Goal: Information Seeking & Learning: Check status

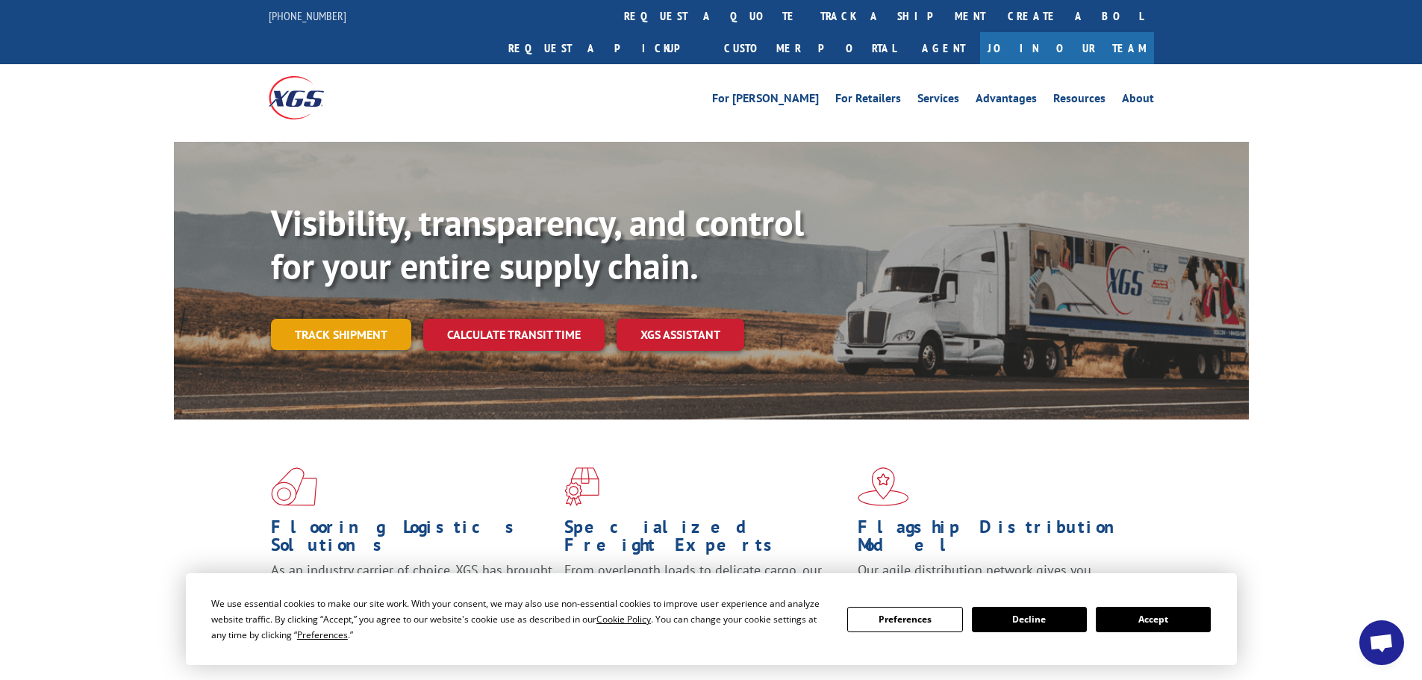
click at [318, 319] on link "Track shipment" at bounding box center [341, 334] width 140 height 31
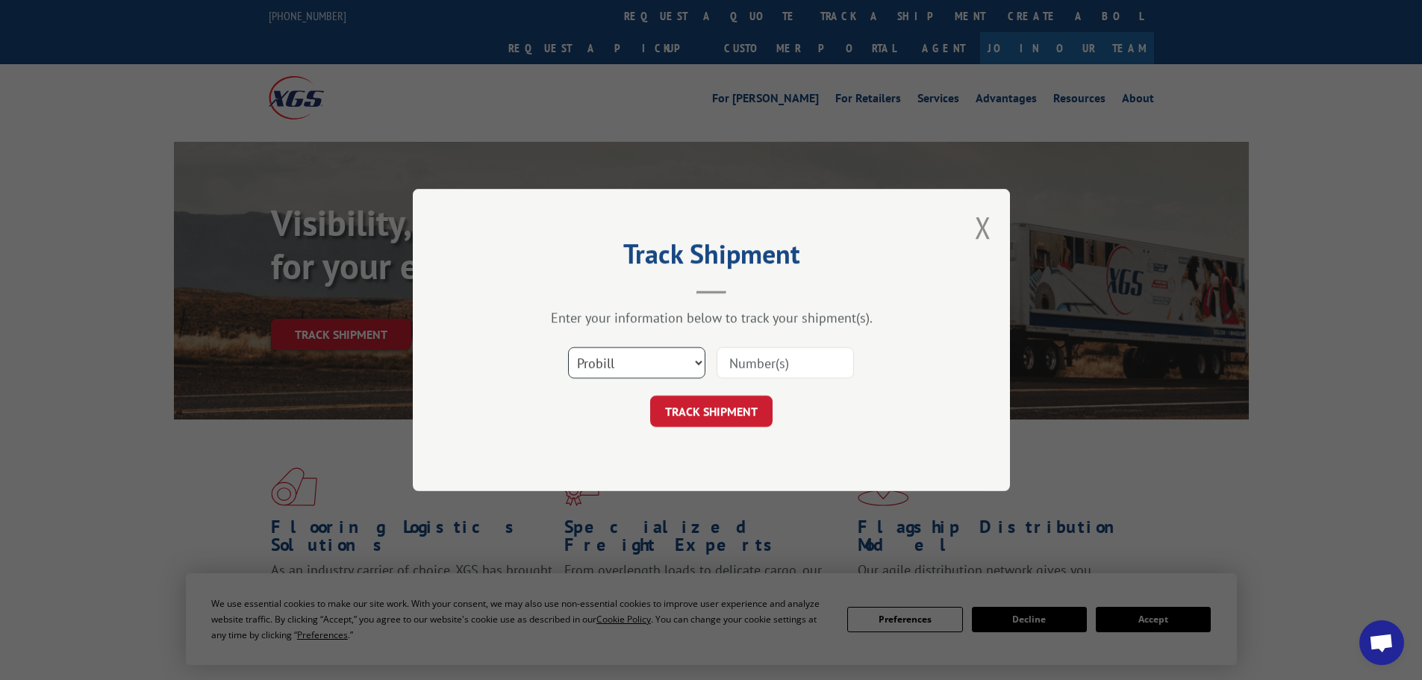
click at [637, 376] on select "Select category... Probill BOL PO" at bounding box center [636, 362] width 137 height 31
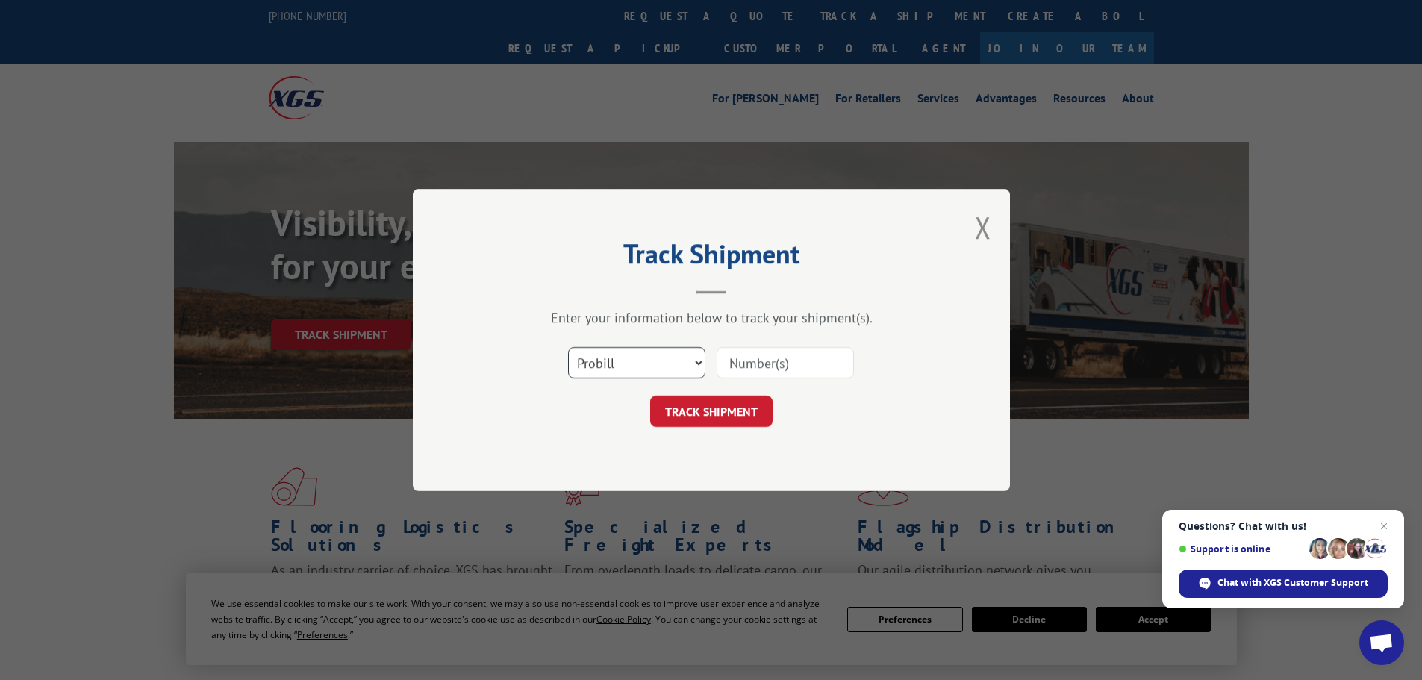
select select "po"
click at [568, 347] on select "Select category... Probill BOL PO" at bounding box center [636, 362] width 137 height 31
click at [799, 369] on input at bounding box center [785, 362] width 137 height 31
paste input "23533369"
type input "23533369"
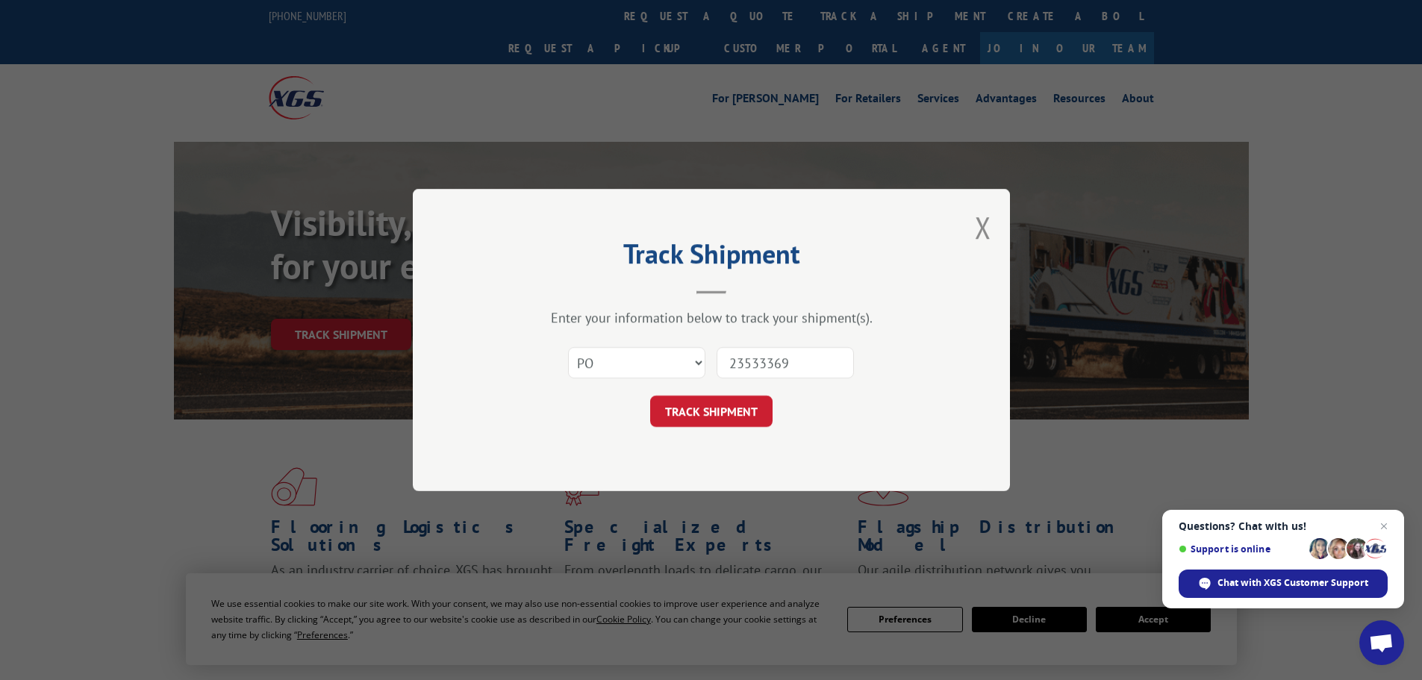
click at [735, 415] on button "TRACK SHIPMENT" at bounding box center [711, 411] width 122 height 31
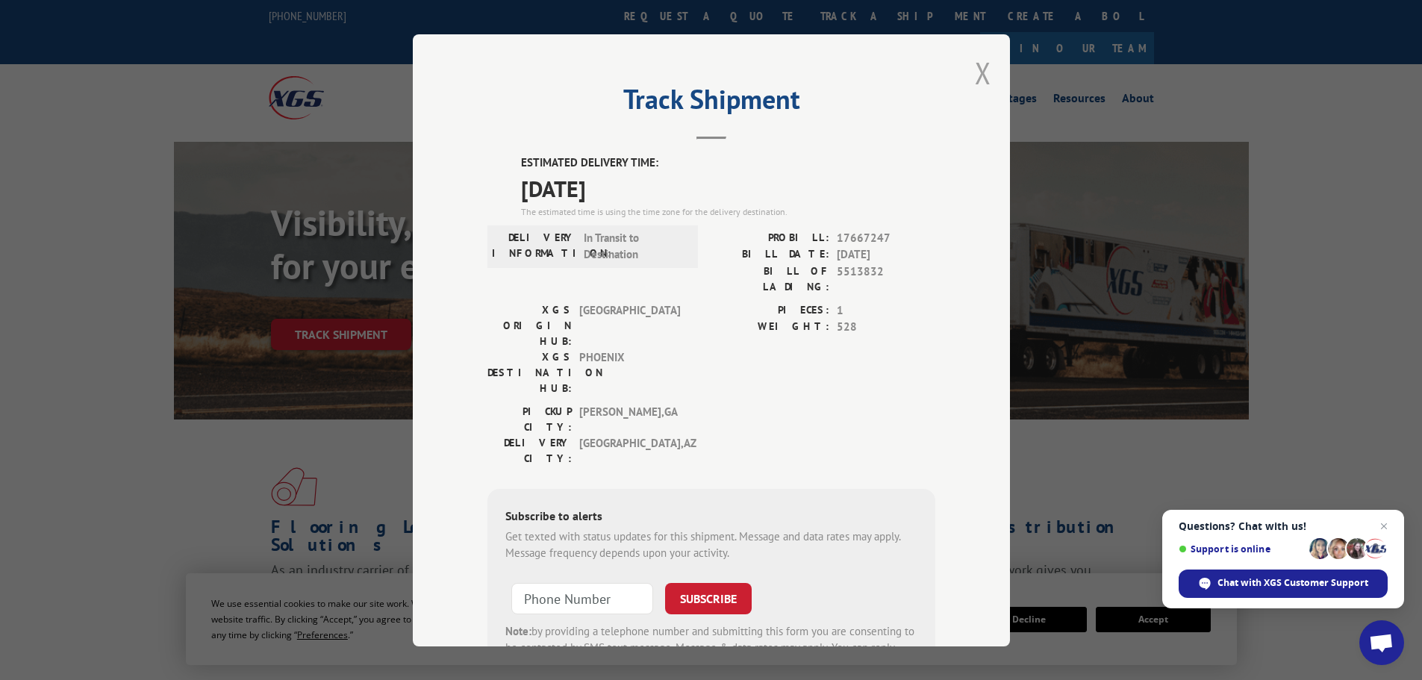
click at [975, 72] on button "Close modal" at bounding box center [983, 73] width 16 height 40
